Goal: Find specific page/section: Find specific page/section

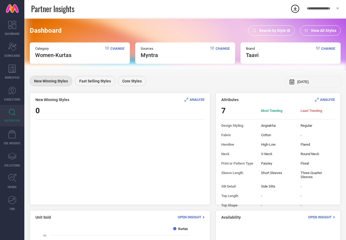
click at [280, 31] on span "Search by Style ID" at bounding box center [274, 30] width 31 height 4
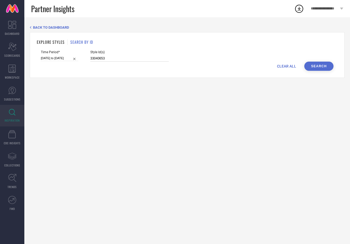
click at [128, 55] on input "33040653" at bounding box center [129, 58] width 78 height 6
drag, startPoint x: 127, startPoint y: 57, endPoint x: 83, endPoint y: 57, distance: 44.7
click at [83, 56] on div "Time Period* [DATE] to [DATE] Style Id(s) 33040653" at bounding box center [187, 55] width 293 height 11
paste input "4890337"
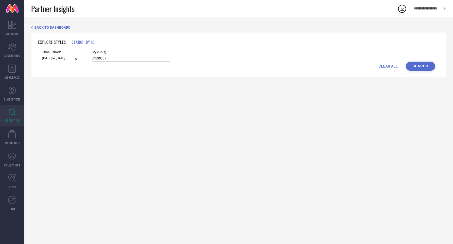
type input "34890337"
click at [346, 67] on button "Search" at bounding box center [420, 66] width 29 height 9
